Goal: Complete application form

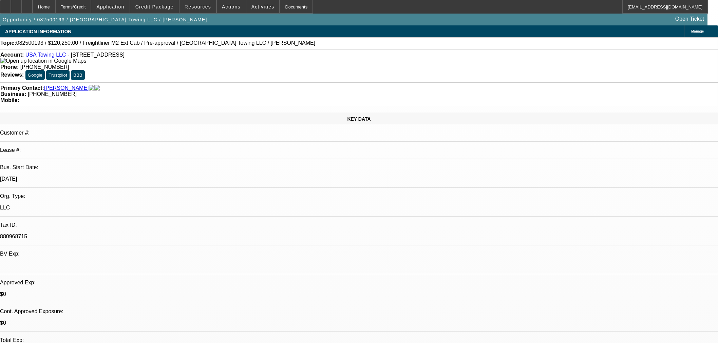
select select "0"
select select "2"
select select "0.1"
select select "4"
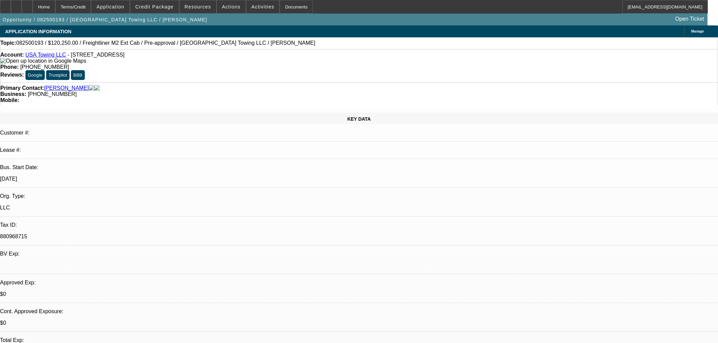
select select "0"
select select "3"
select select "0.1"
select select "4"
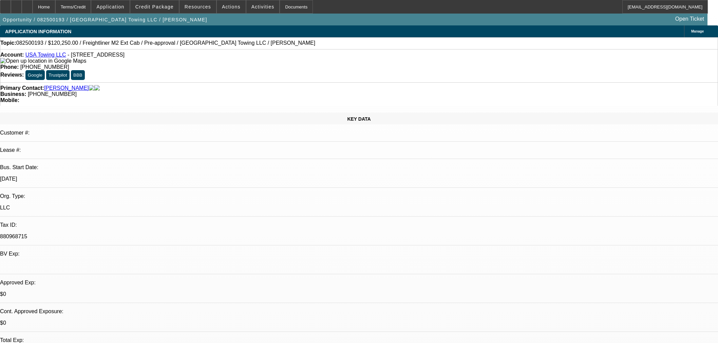
select select "0"
select select "3"
select select "0.1"
select select "4"
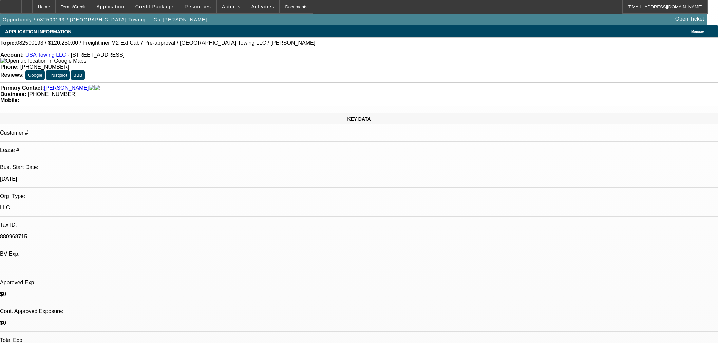
scroll to position [188, 0]
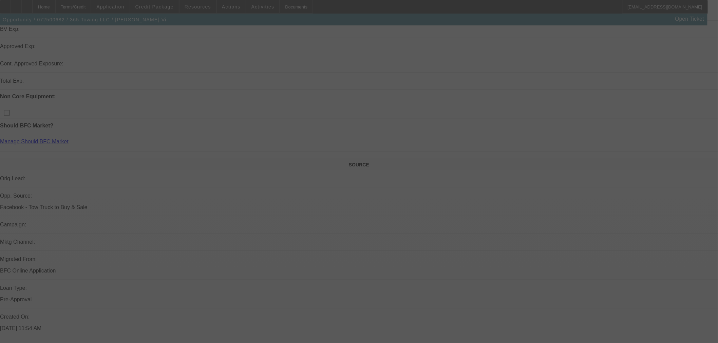
scroll to position [263, 0]
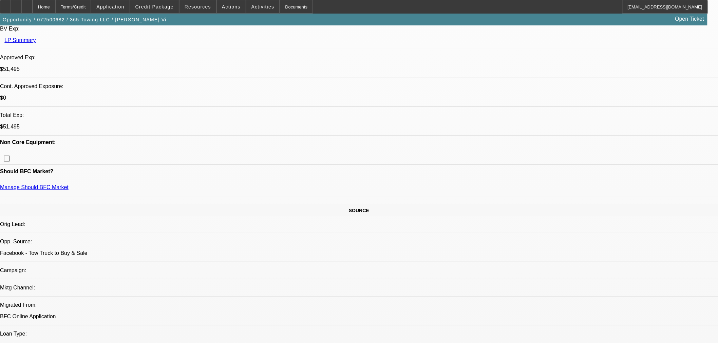
select select "0"
select select "2"
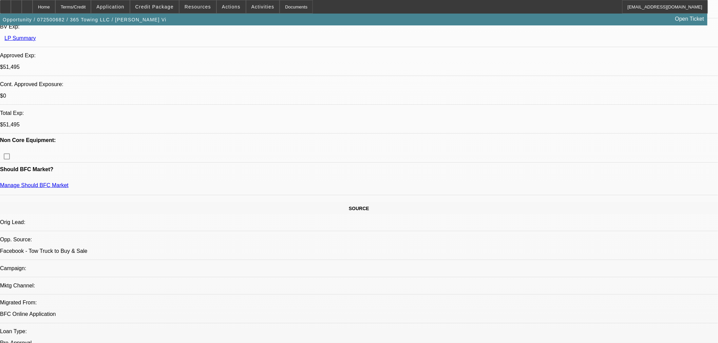
select select "0"
select select "6"
select select "0"
select select "2"
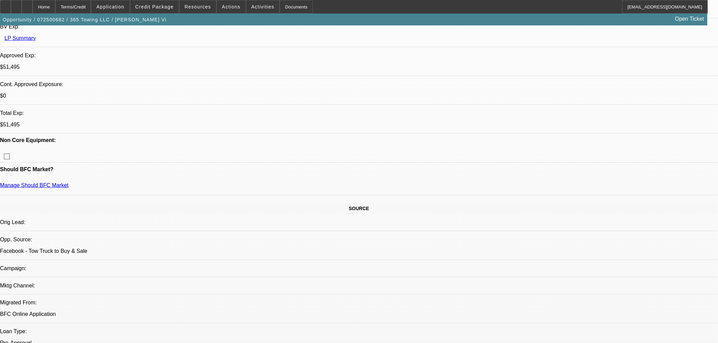
select select "0"
select select "6"
select select "0"
select select "2"
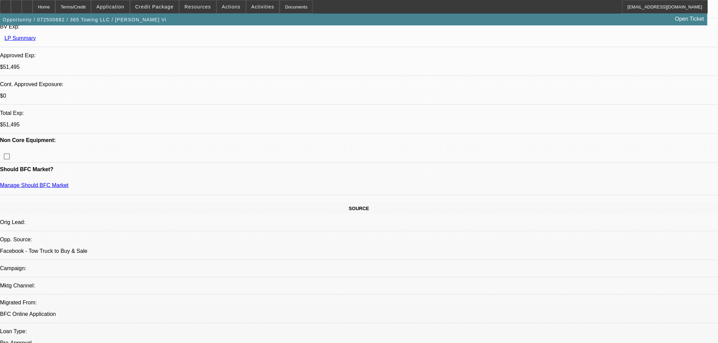
select select "0"
select select "6"
select select "0"
select select "2"
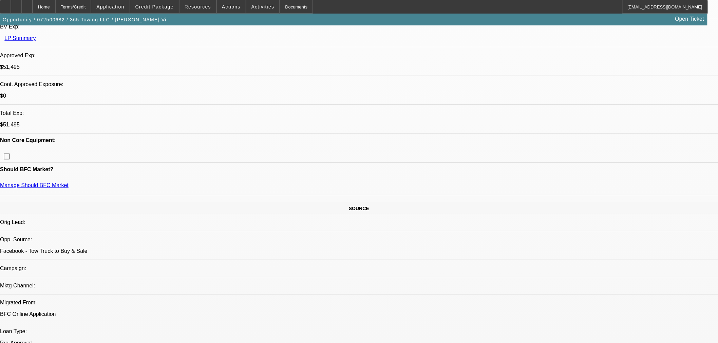
select select "0"
select select "6"
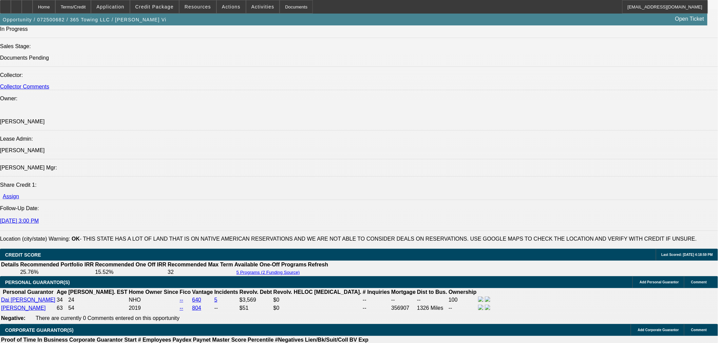
scroll to position [920, 0]
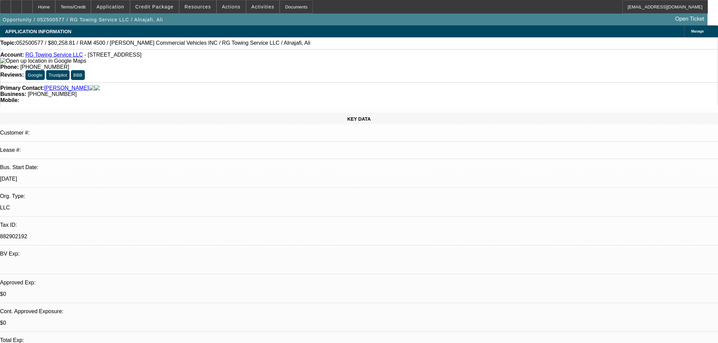
select select "0"
select select "3"
select select "0.1"
select select "4"
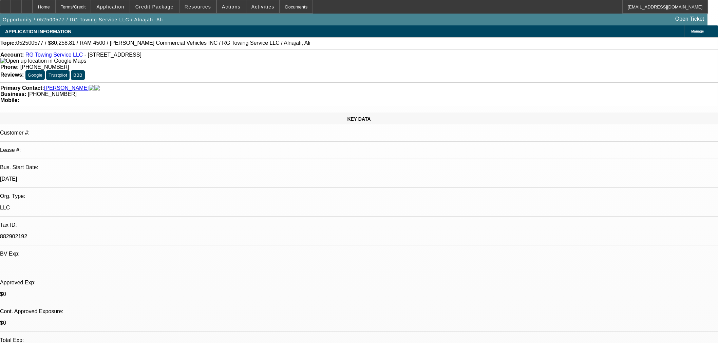
select select "0"
select select "3"
select select "0.1"
select select "4"
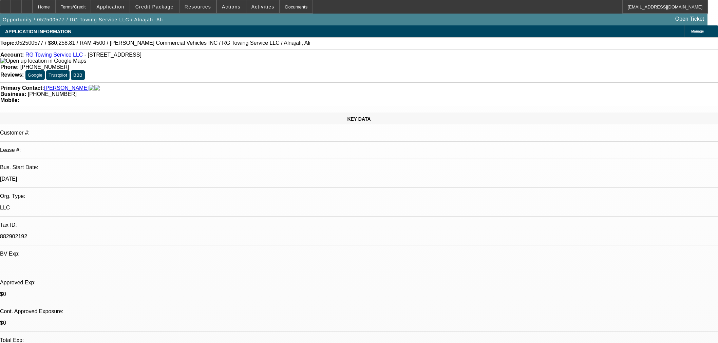
select select "0"
select select "2"
select select "0.1"
select select "4"
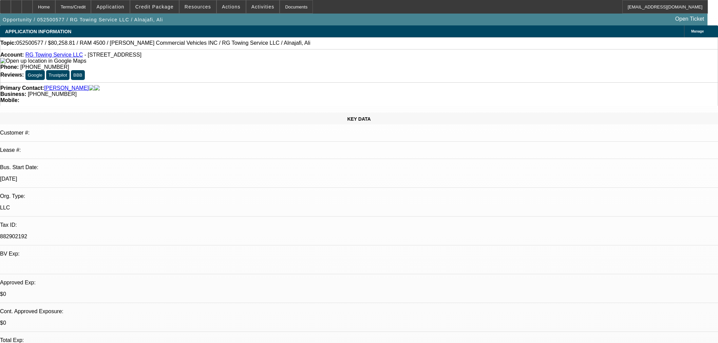
select select "0"
select select "2"
select select "0.1"
select select "4"
